Goal: Information Seeking & Learning: Learn about a topic

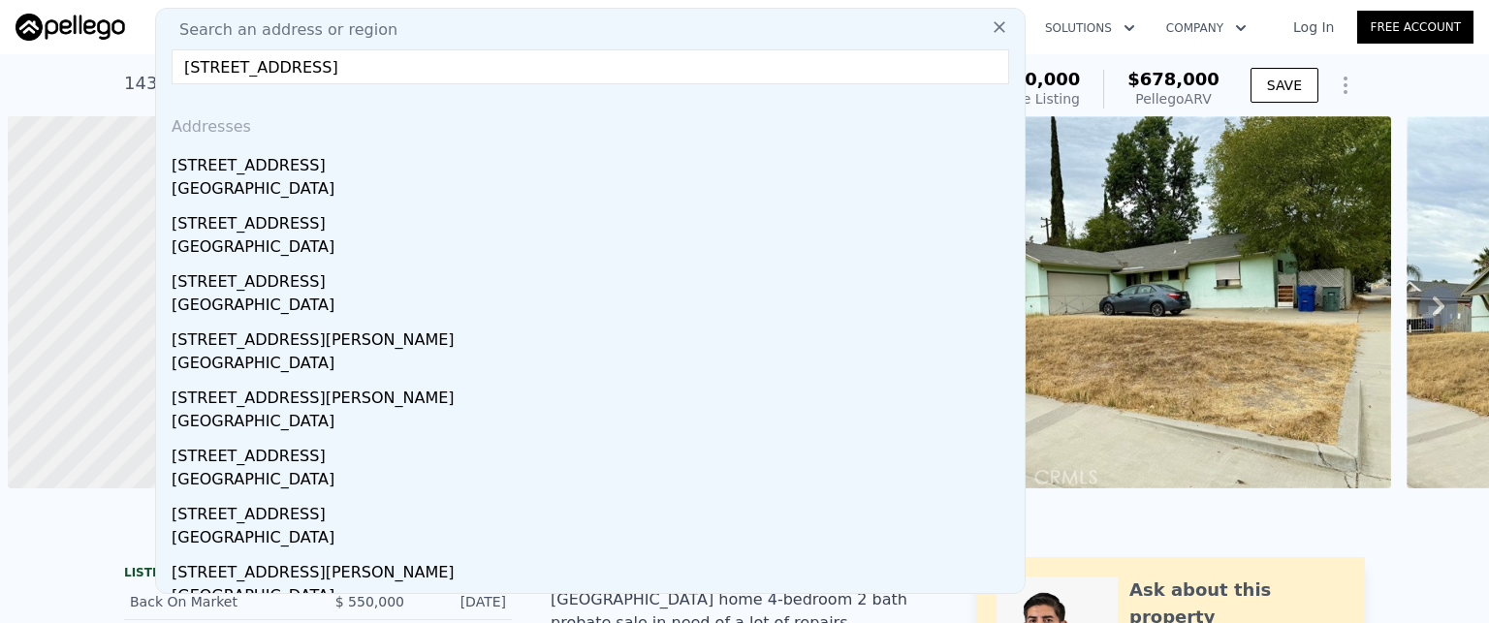
scroll to position [0, 8]
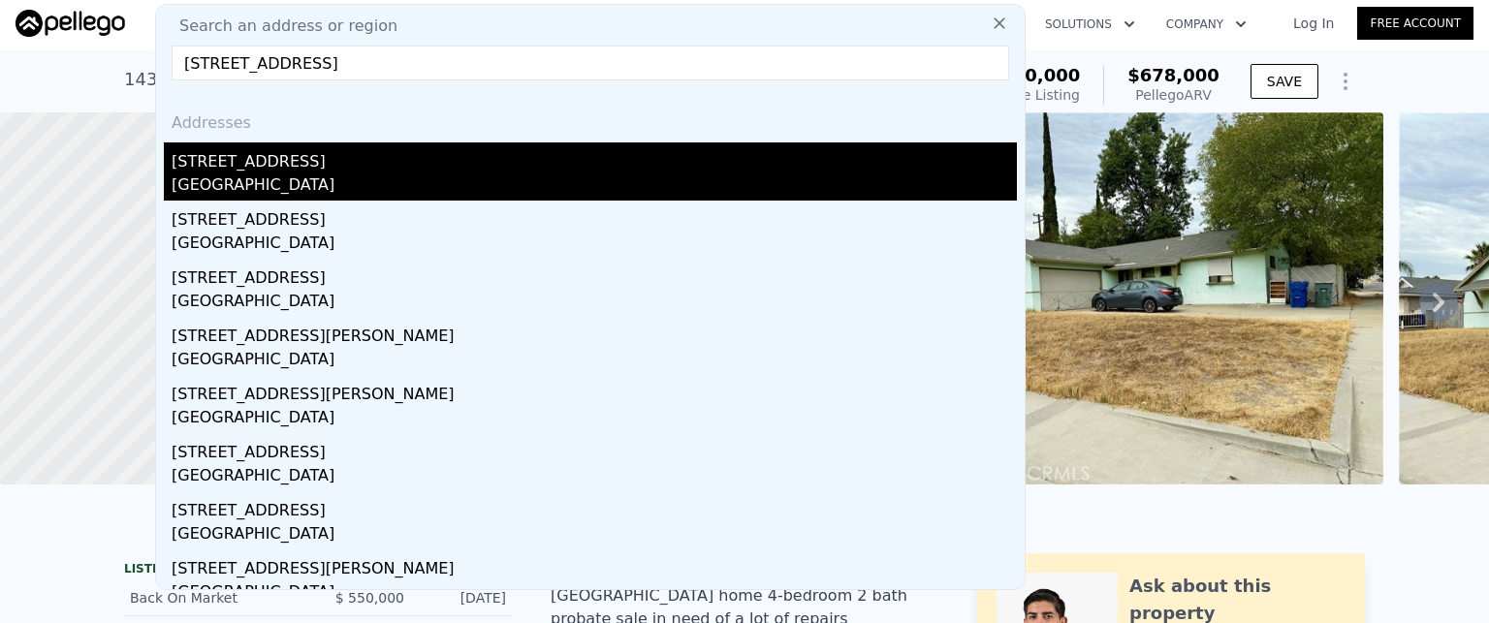
type input "[STREET_ADDRESS]"
click at [226, 176] on div "[GEOGRAPHIC_DATA]" at bounding box center [594, 187] width 845 height 27
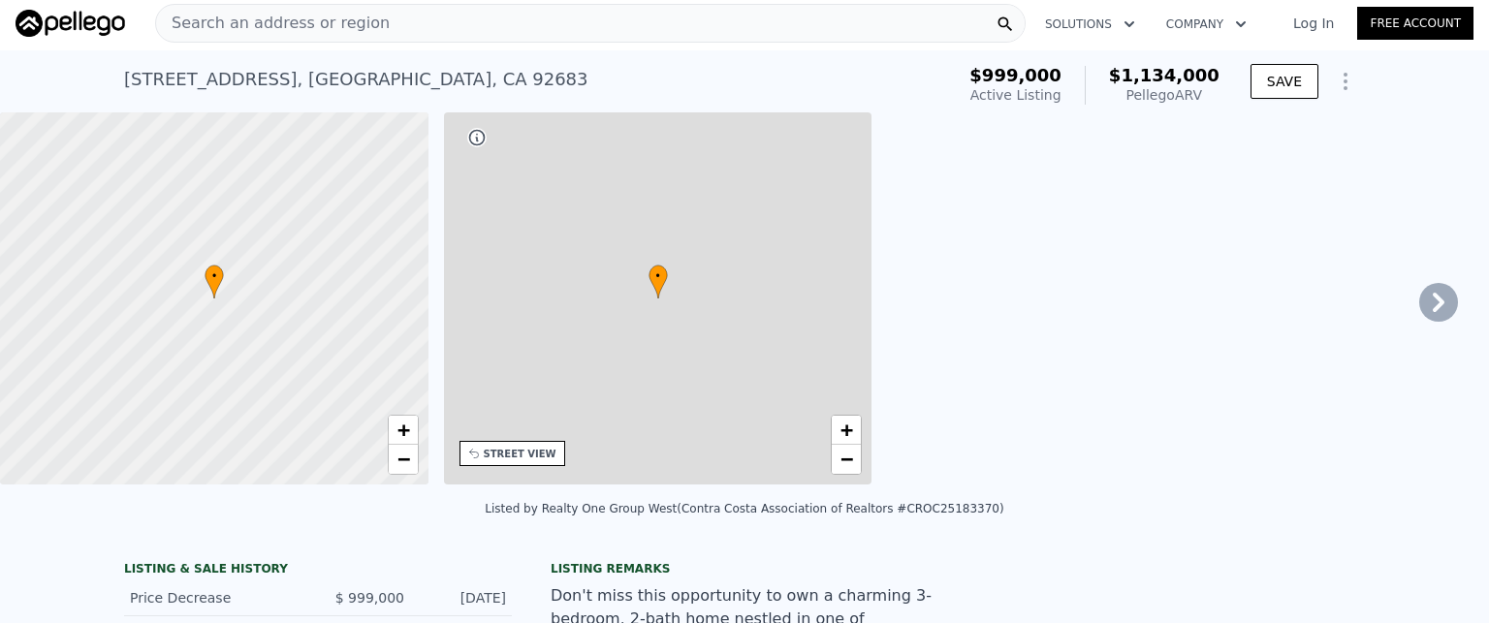
type input "3"
type input "1144"
type input "1673"
type input "6000"
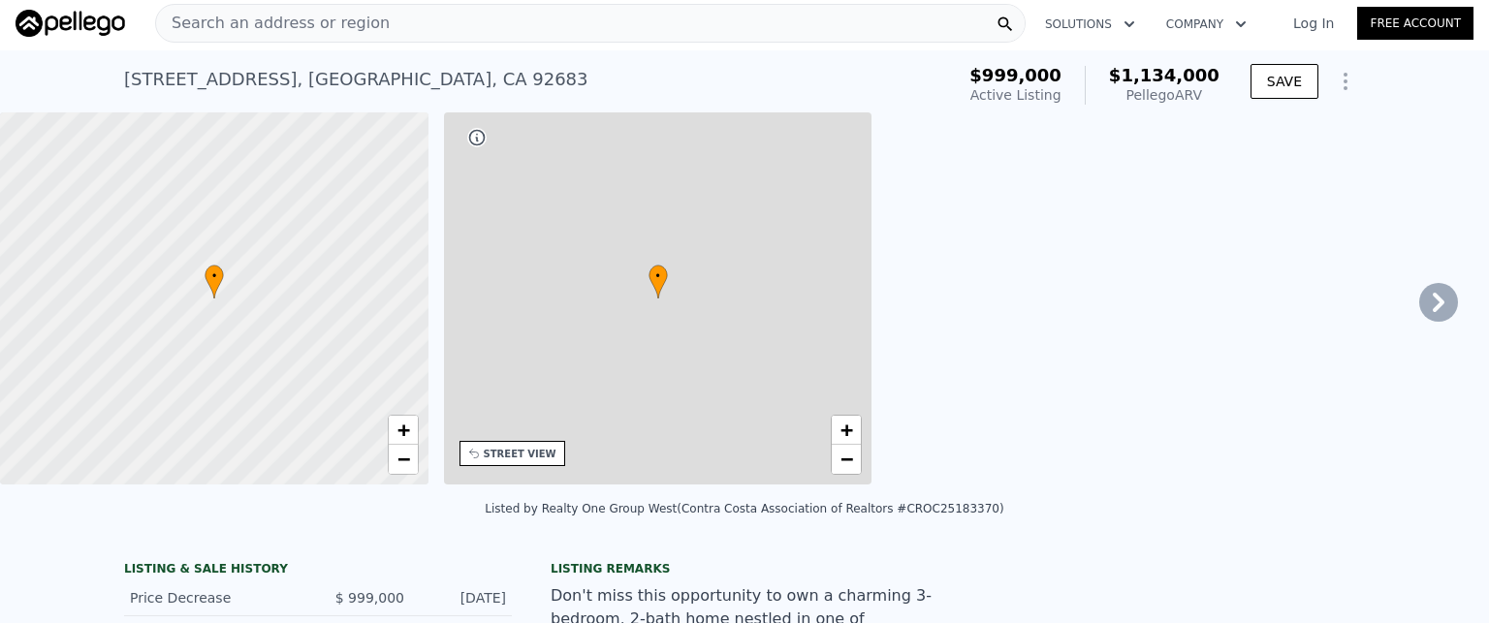
type input "9863"
type input "$ 1,134,000"
type input "7"
type input "-$ 7,012"
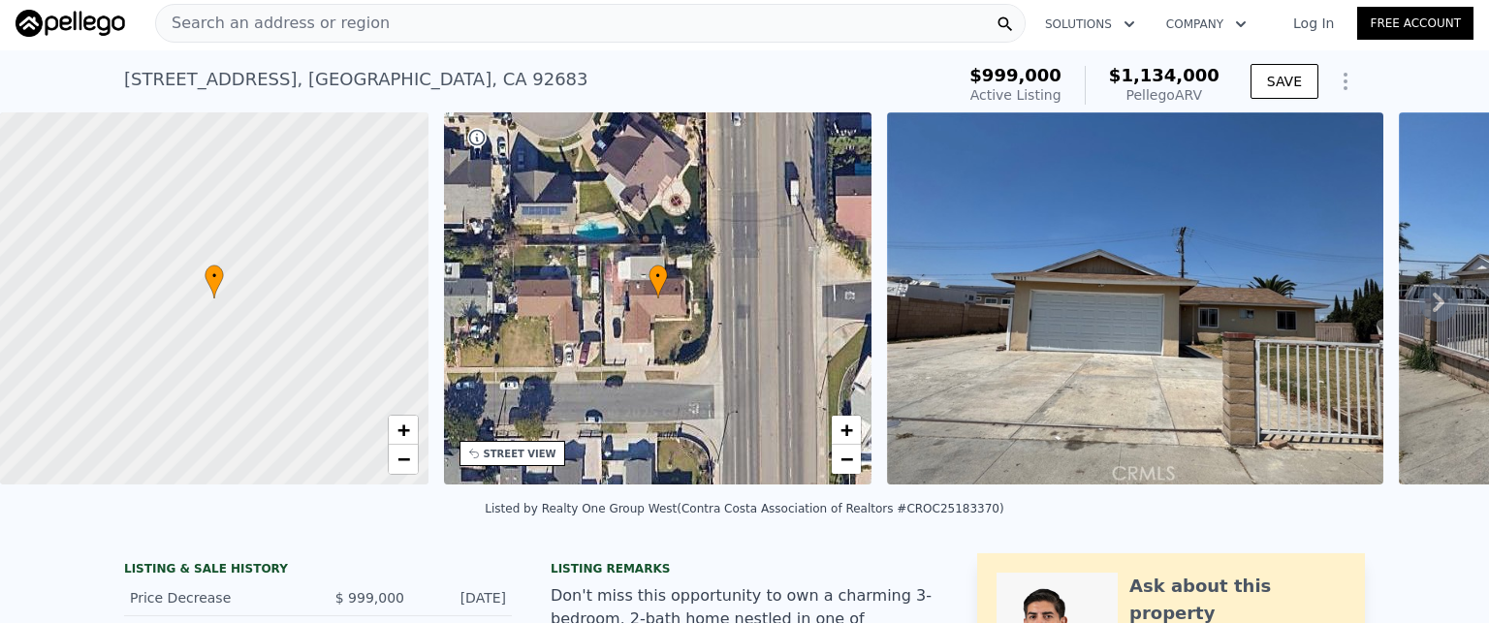
click at [457, 16] on div "Search an address or region" at bounding box center [590, 23] width 870 height 39
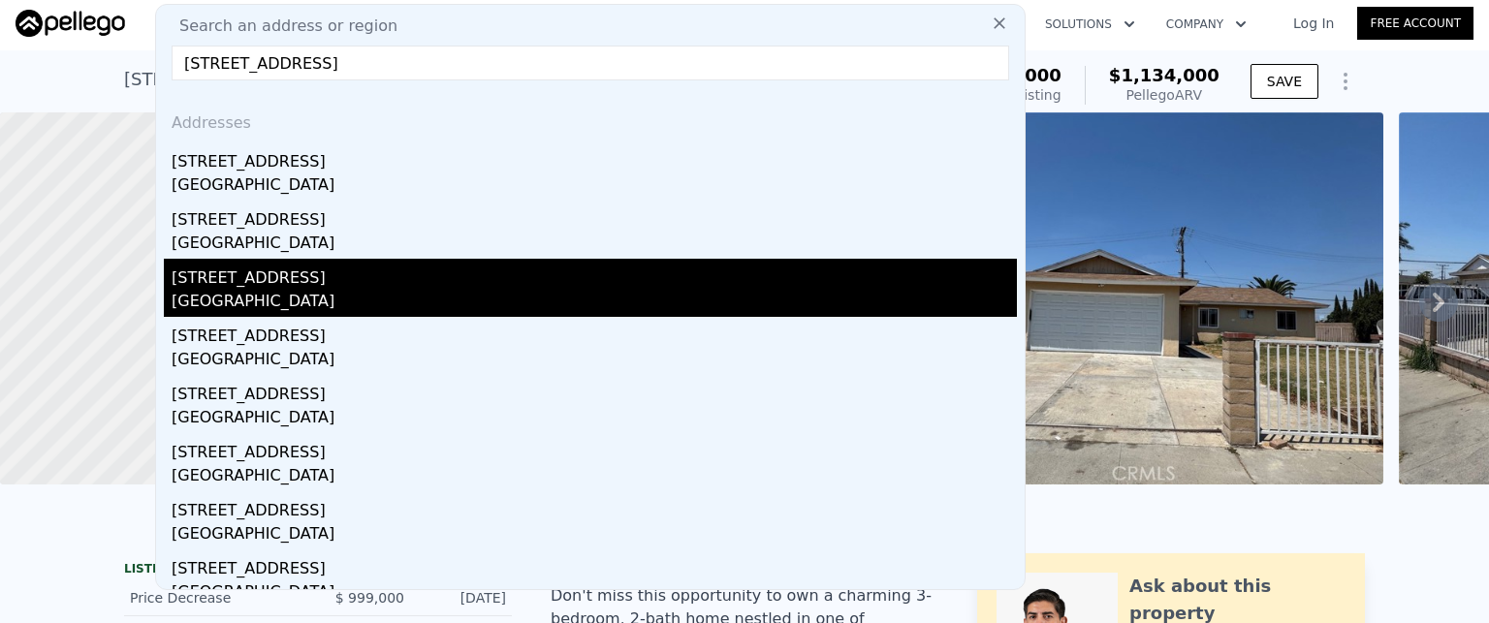
type input "[STREET_ADDRESS]"
click at [268, 294] on div "[GEOGRAPHIC_DATA]" at bounding box center [594, 303] width 845 height 27
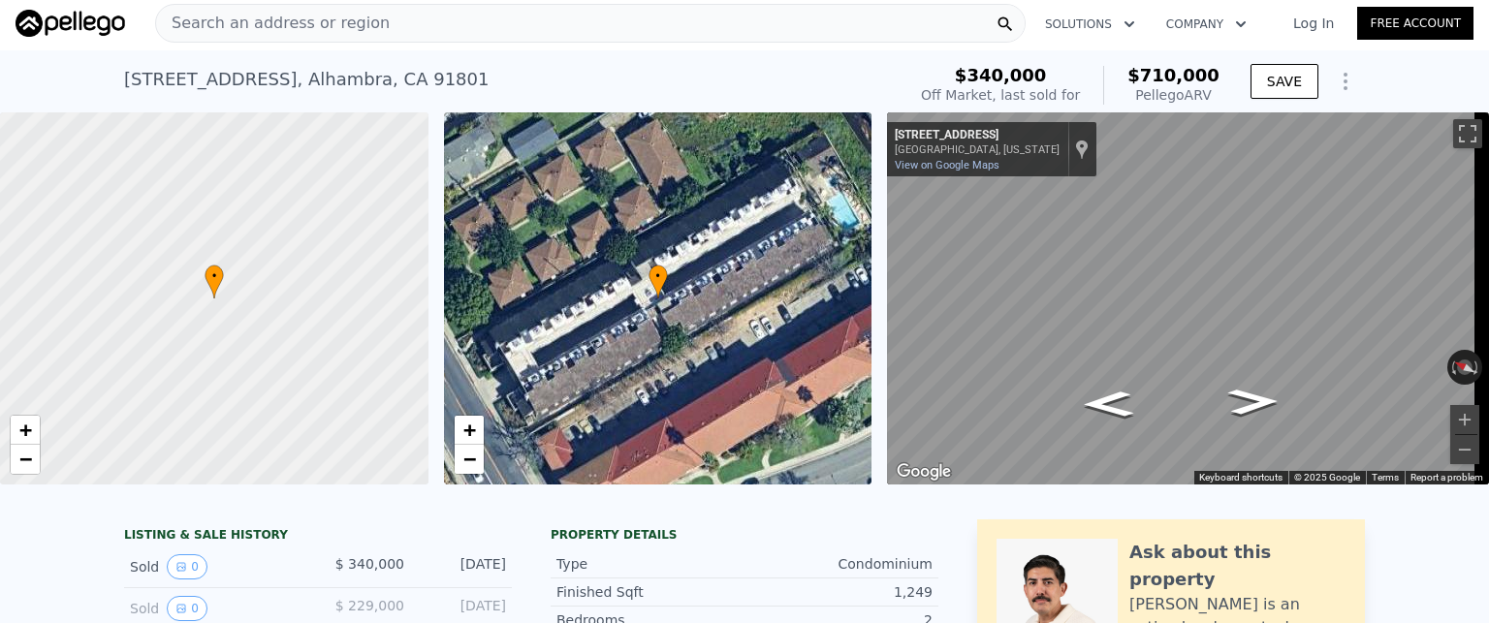
click at [454, 37] on div "Search an address or region" at bounding box center [590, 23] width 870 height 39
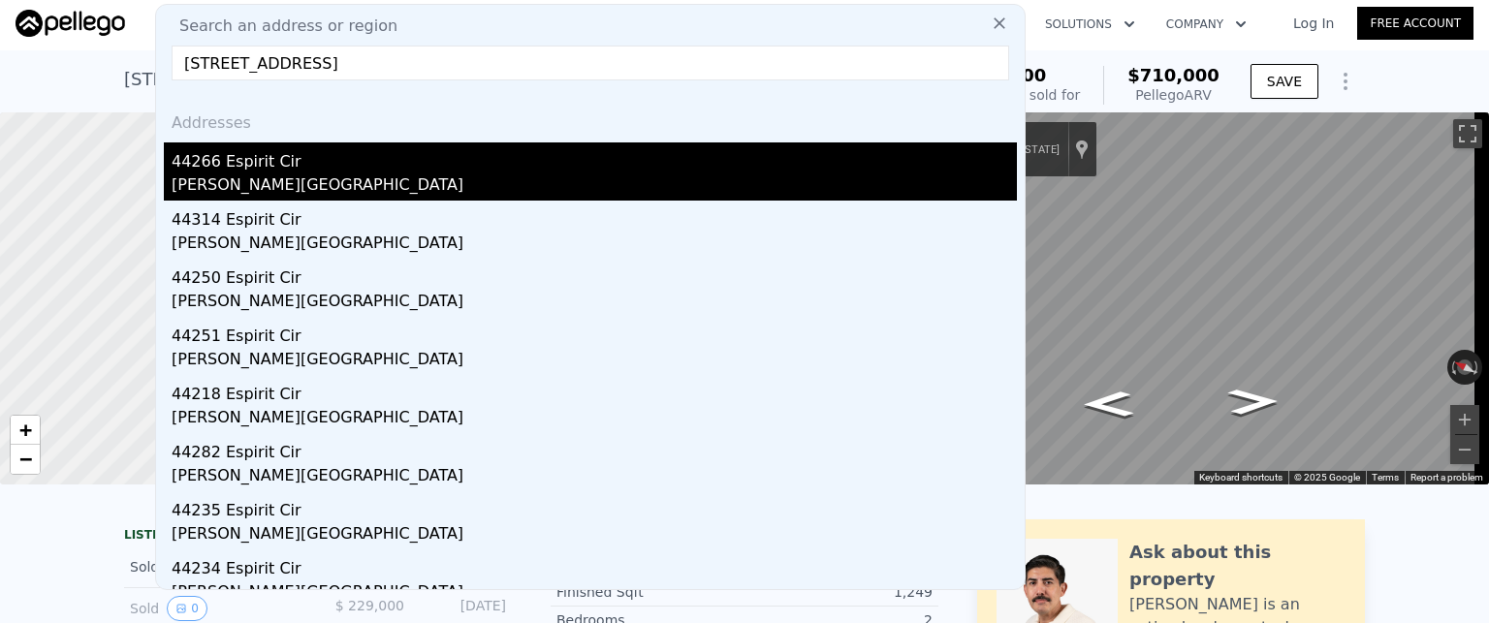
type input "[STREET_ADDRESS]"
click at [268, 161] on div "44266 Espirit Cir" at bounding box center [594, 157] width 845 height 31
type input "3"
type input "5"
type input "4"
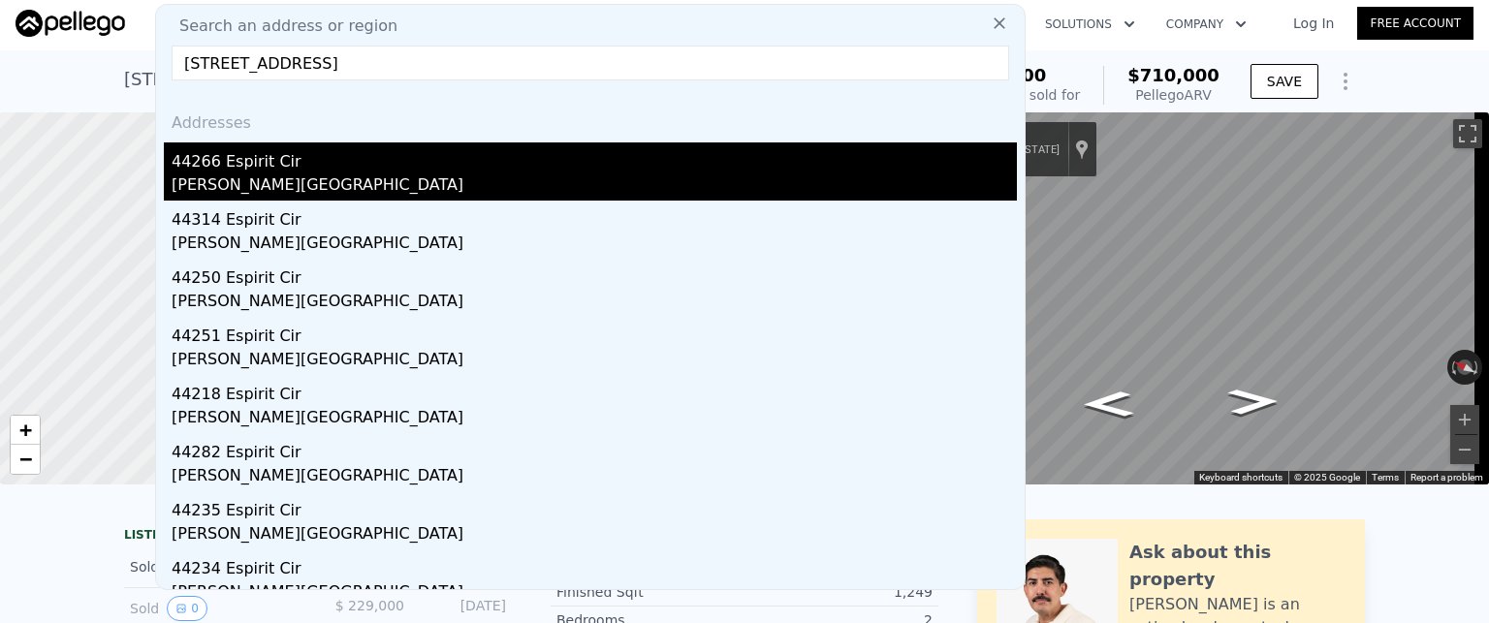
type input "1324"
type input "2355"
type input "6970"
type input "10454"
type input "$ 564,000"
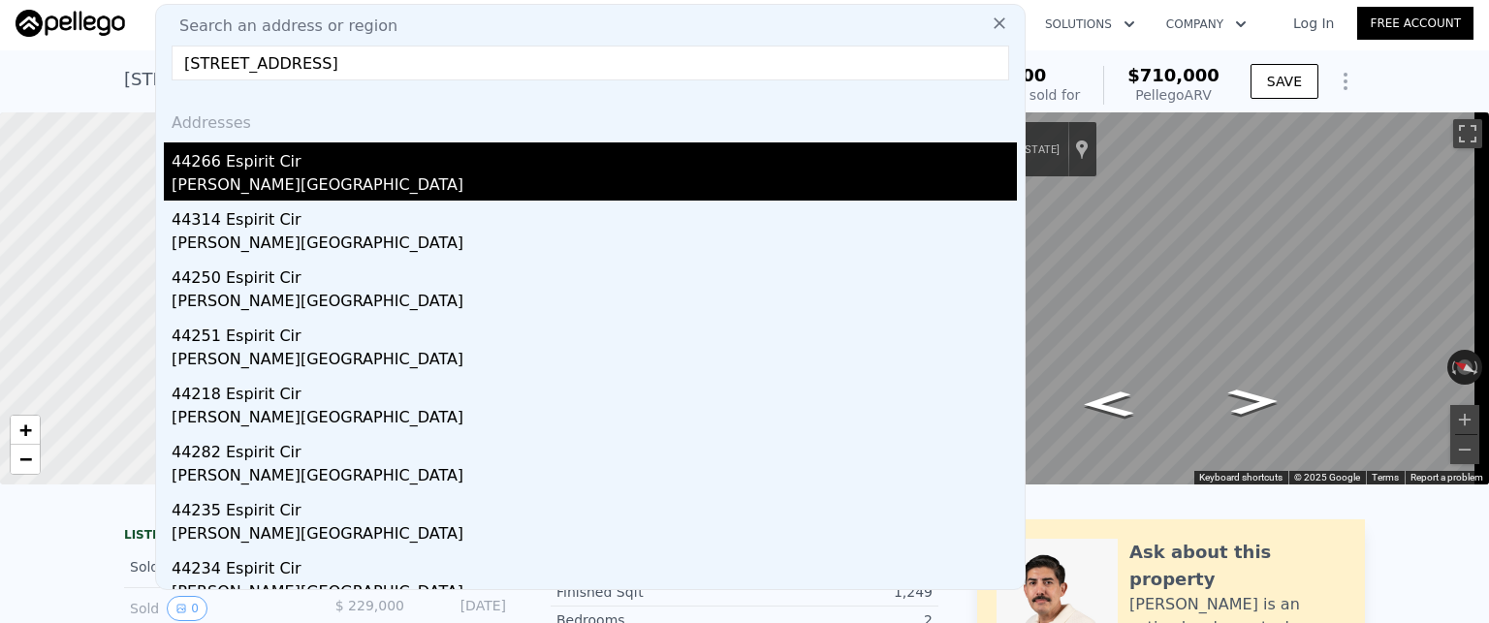
type input "4"
type input "$ 85,638"
